Goal: Ask a question

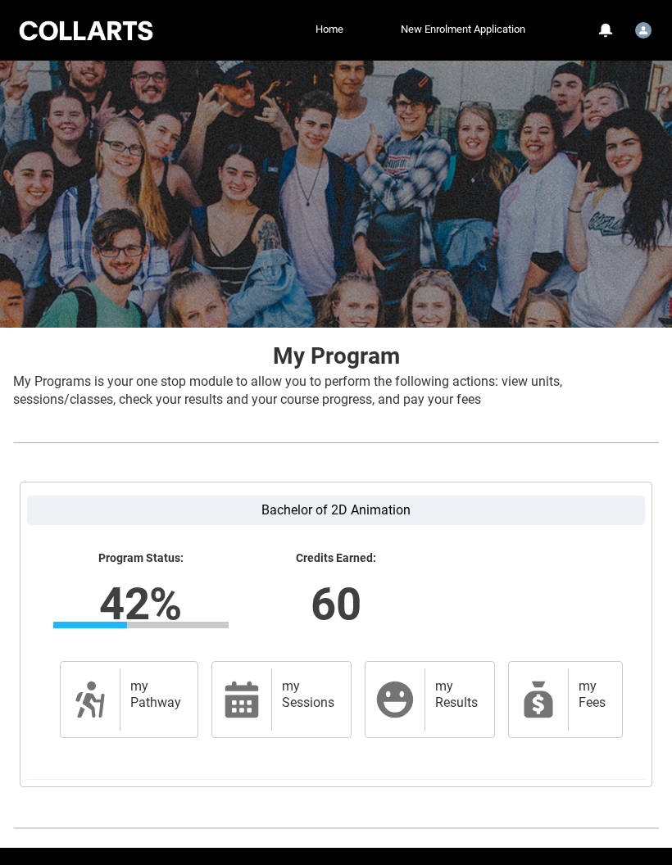
click at [654, 24] on div "User Profile Student.mledill.20230854" at bounding box center [643, 28] width 23 height 25
click at [338, 11] on div "Collarts Education Community Home New Enrolment Application More 0 Notification…" at bounding box center [335, 30] width 639 height 61
click at [342, 20] on link "Home" at bounding box center [329, 29] width 36 height 25
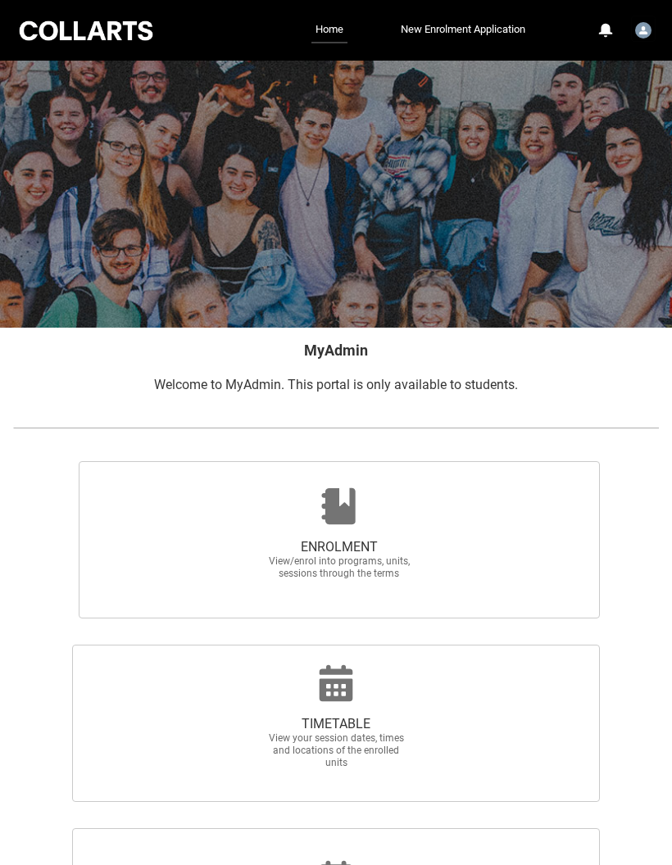
click at [111, 33] on div at bounding box center [85, 30] width 139 height 25
click at [135, 34] on div at bounding box center [85, 30] width 139 height 25
click at [644, 29] on img "User Profile Student.mledill.20230854" at bounding box center [643, 30] width 16 height 16
click at [609, 279] on div at bounding box center [336, 194] width 672 height 267
click at [137, 33] on div at bounding box center [85, 30] width 139 height 25
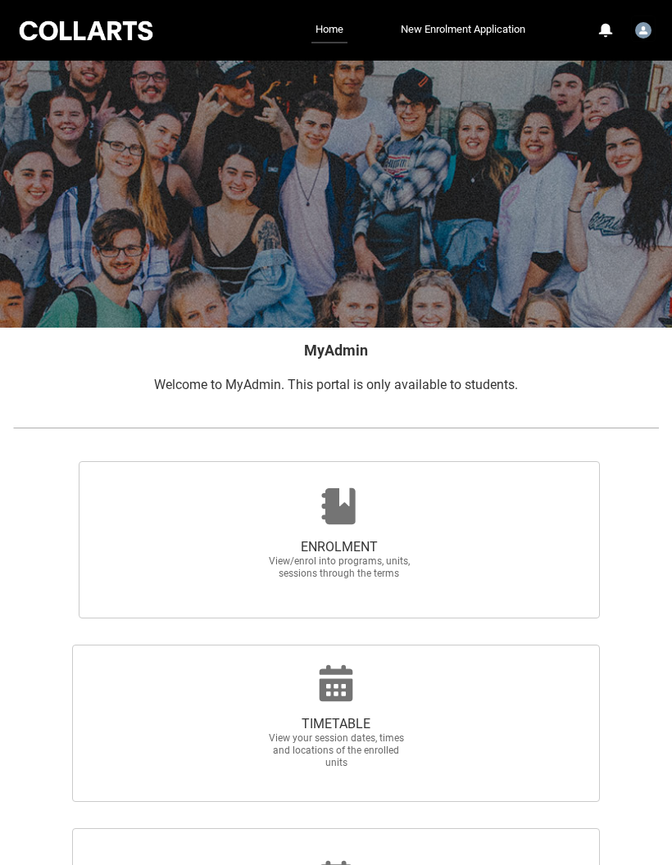
click at [651, 25] on img "User Profile Student.mledill.20230854" at bounding box center [643, 30] width 16 height 16
click at [334, 32] on link "Home" at bounding box center [329, 30] width 36 height 26
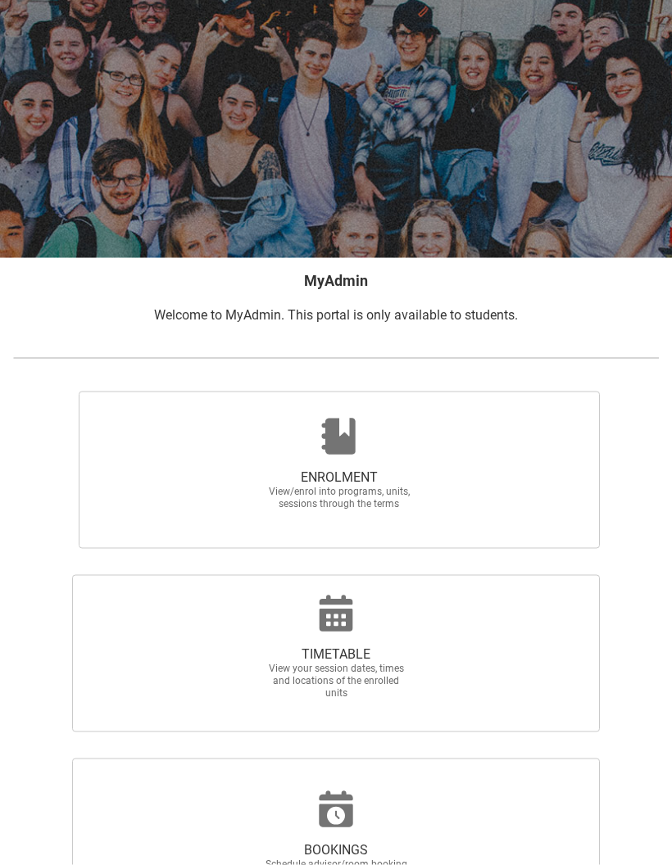
scroll to position [70, 0]
click at [542, 461] on span "ENROLMENT View/enrol into programs, units, sessions through the terms" at bounding box center [340, 469] width 522 height 157
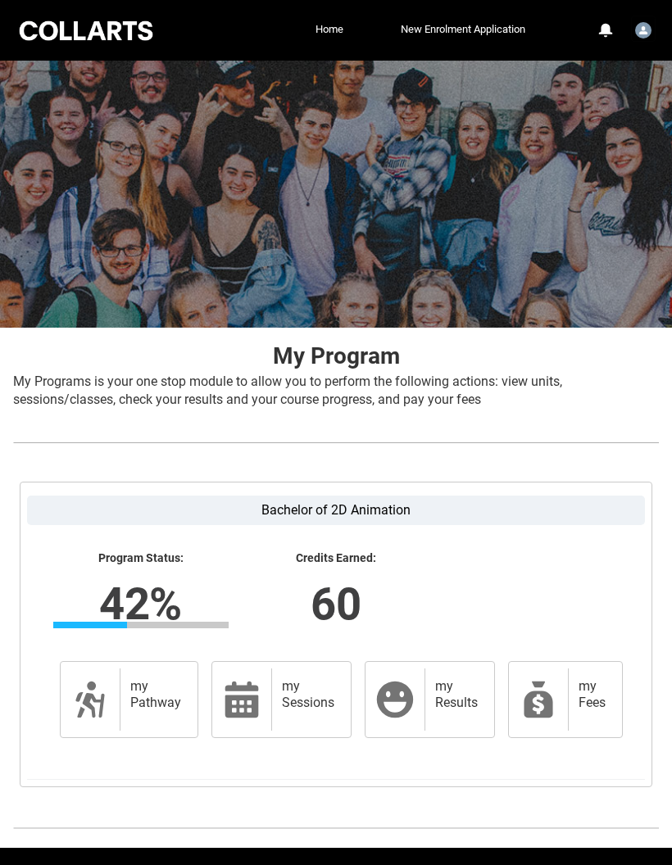
click at [649, 29] on img "User Profile Student.mledill.20230854" at bounding box center [643, 30] width 16 height 16
click at [616, 61] on link "Profile" at bounding box center [616, 69] width 77 height 27
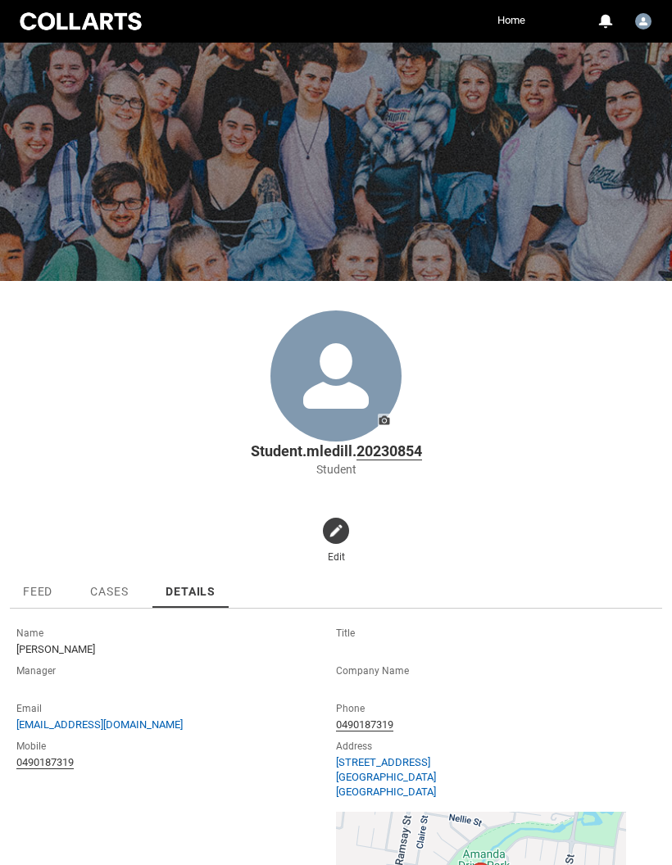
scroll to position [191, 0]
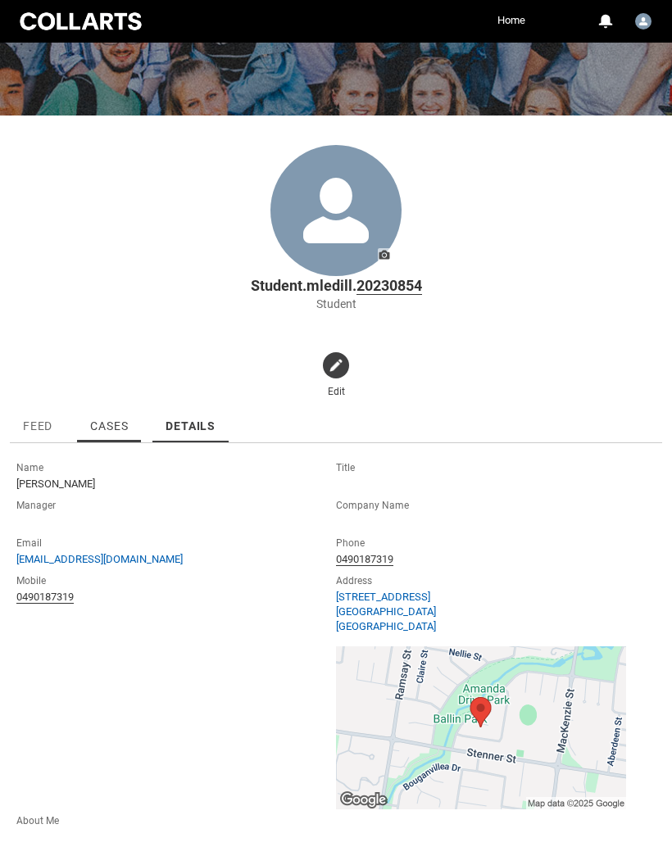
click at [123, 432] on span "Cases" at bounding box center [109, 426] width 38 height 13
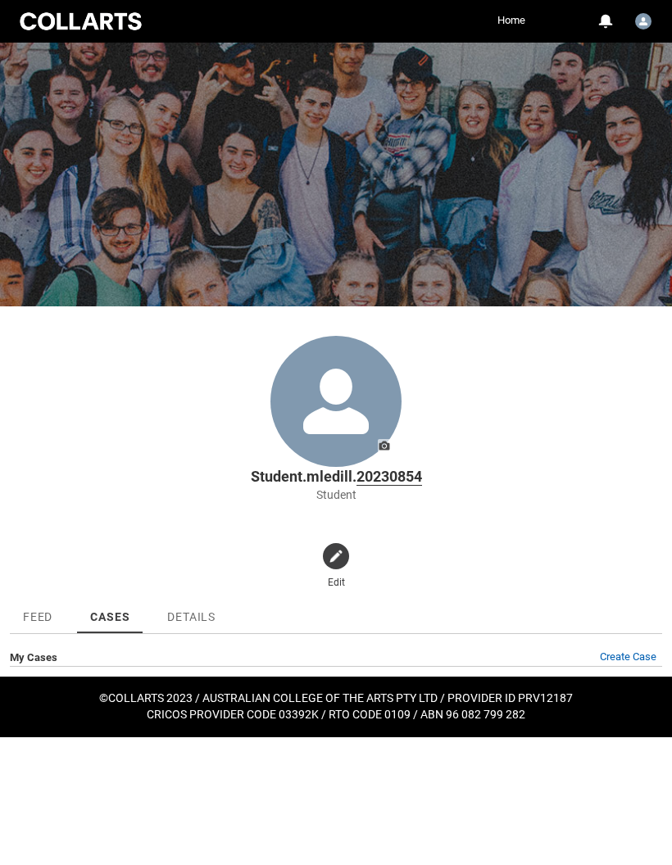
click at [638, 651] on link "Create Case" at bounding box center [628, 657] width 68 height 12
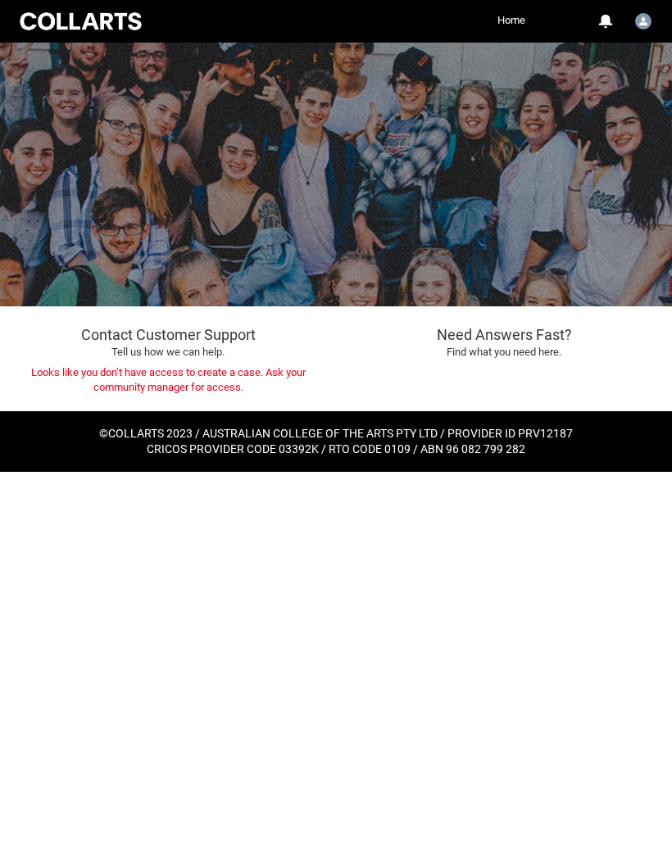
click at [515, 25] on link "Home" at bounding box center [511, 20] width 36 height 25
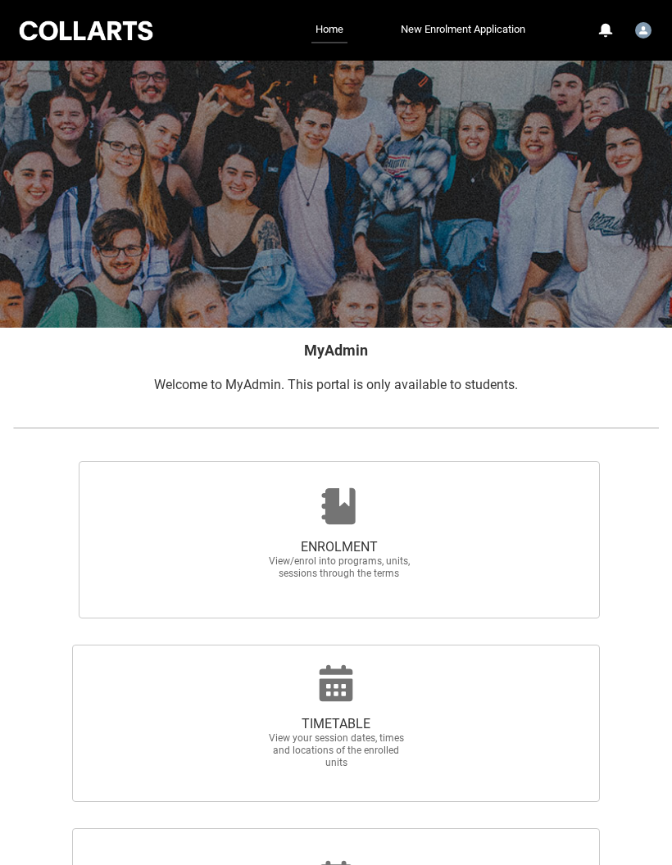
click at [81, 21] on div at bounding box center [85, 30] width 139 height 25
